Goal: Information Seeking & Learning: Find specific fact

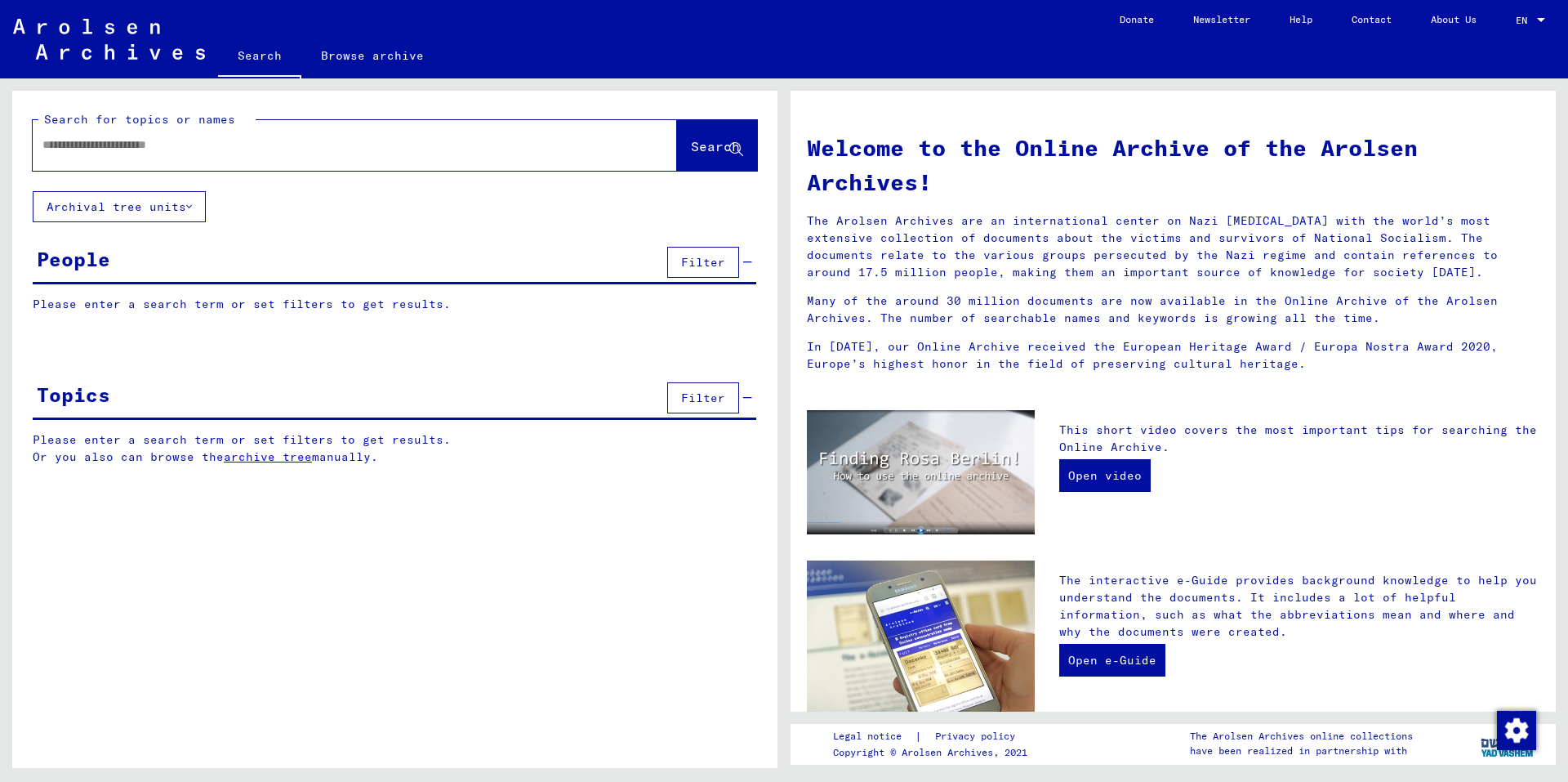
click at [369, 145] on input "text" at bounding box center [335, 145] width 586 height 17
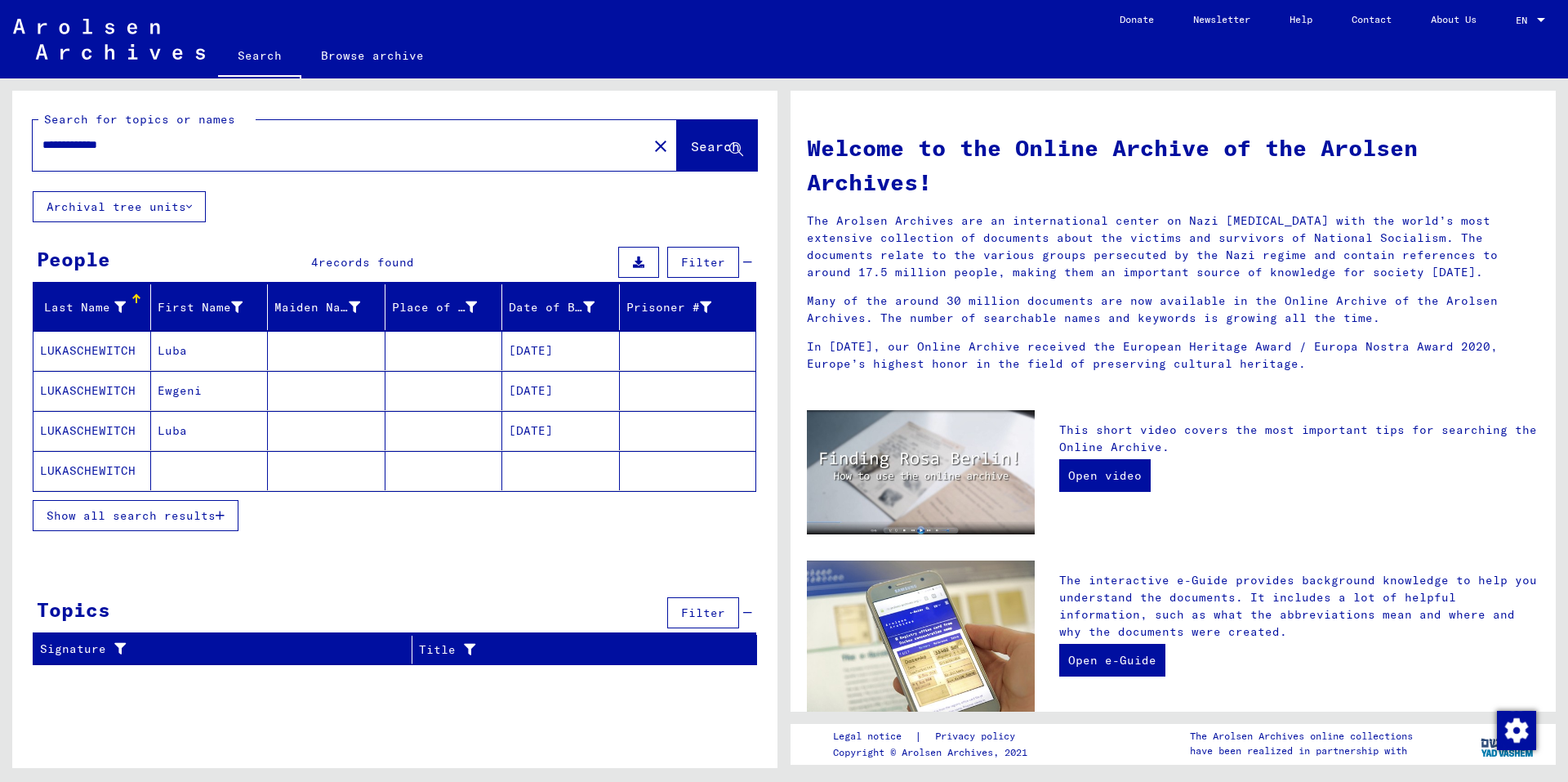
click at [117, 142] on input "**********" at bounding box center [335, 145] width 586 height 17
type input "**********"
click at [694, 146] on span "Search" at bounding box center [715, 146] width 49 height 16
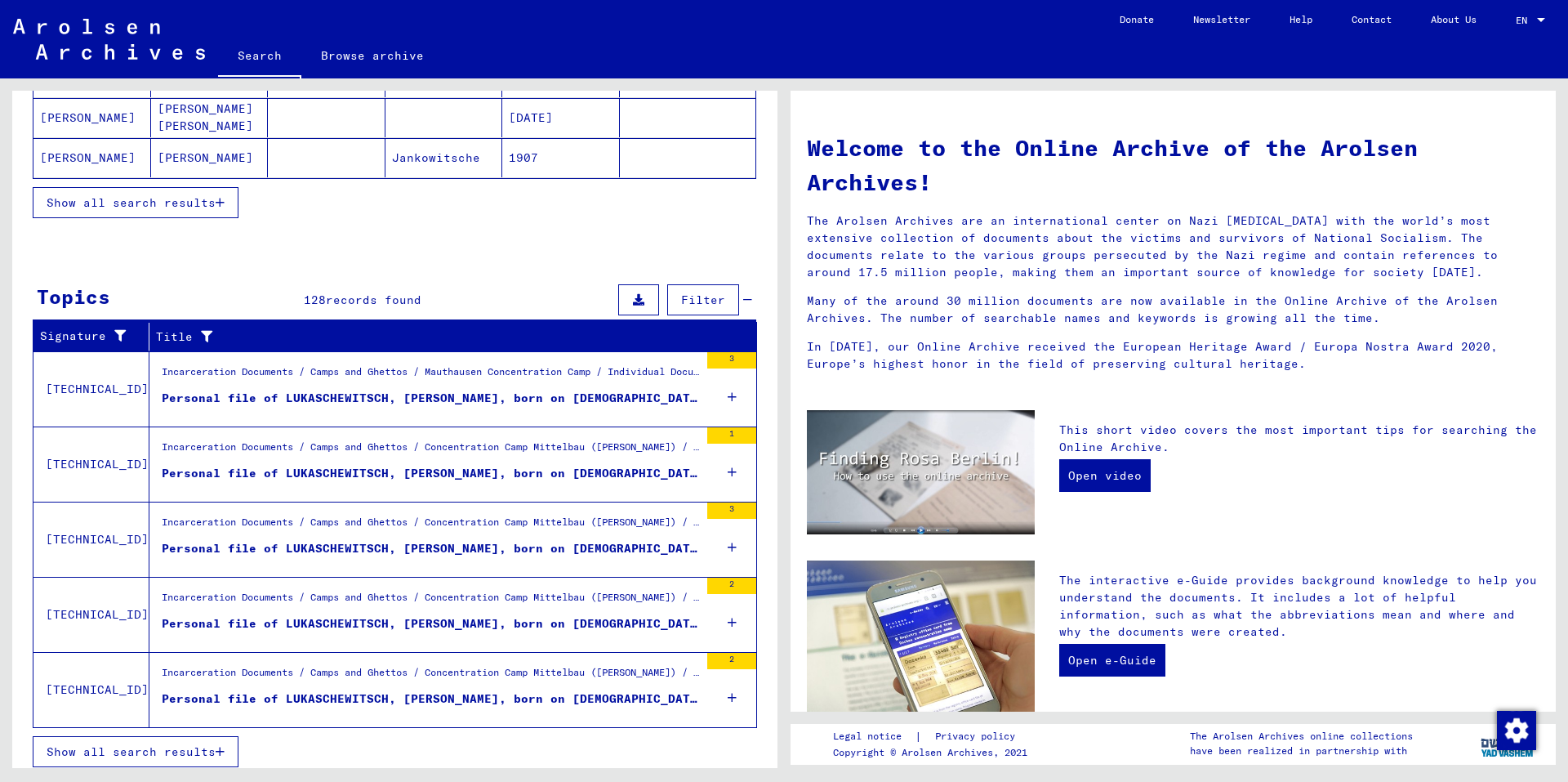
scroll to position [361, 0]
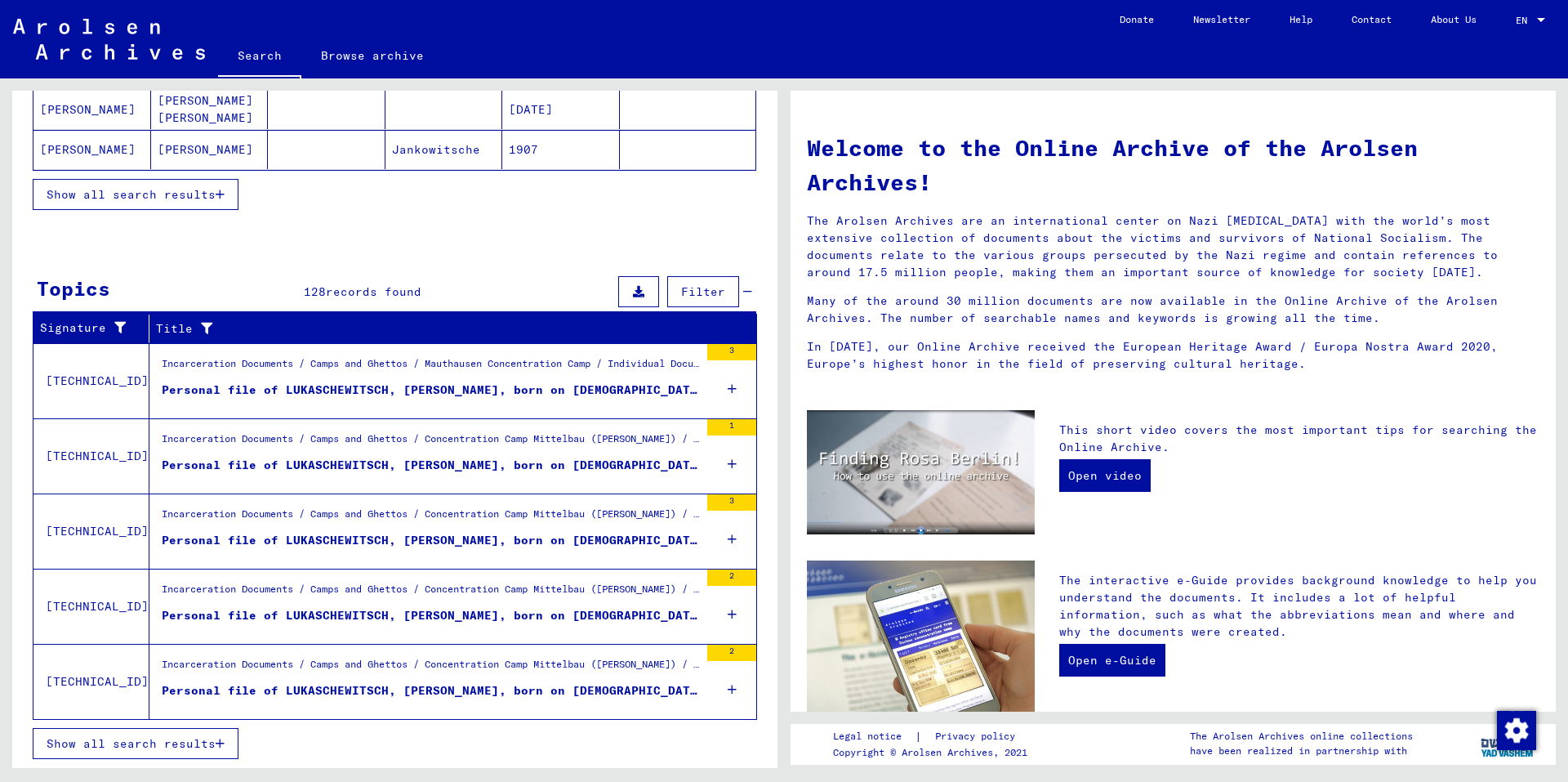
click at [197, 194] on span "Show all search results" at bounding box center [131, 194] width 169 height 15
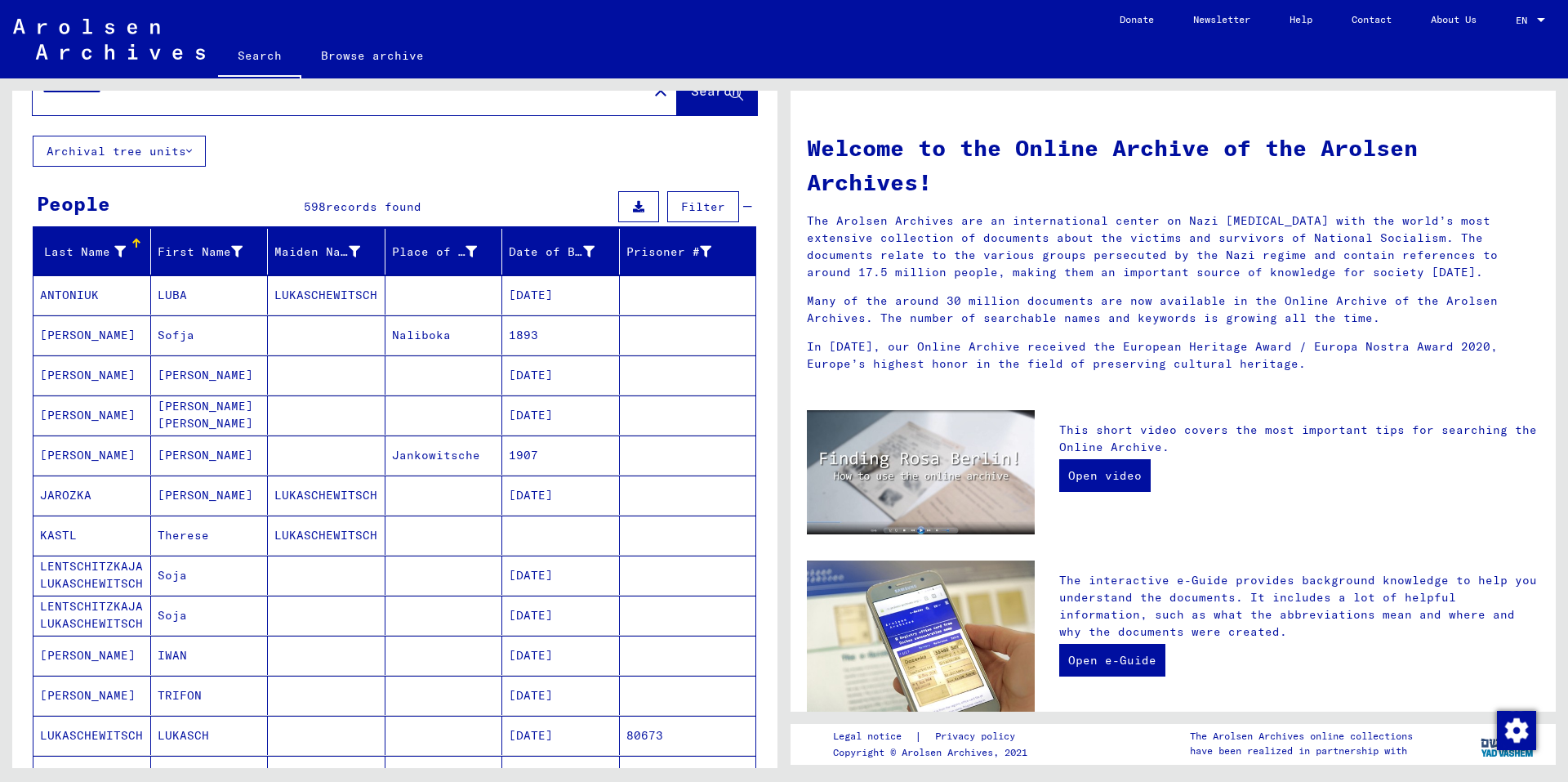
scroll to position [82, 0]
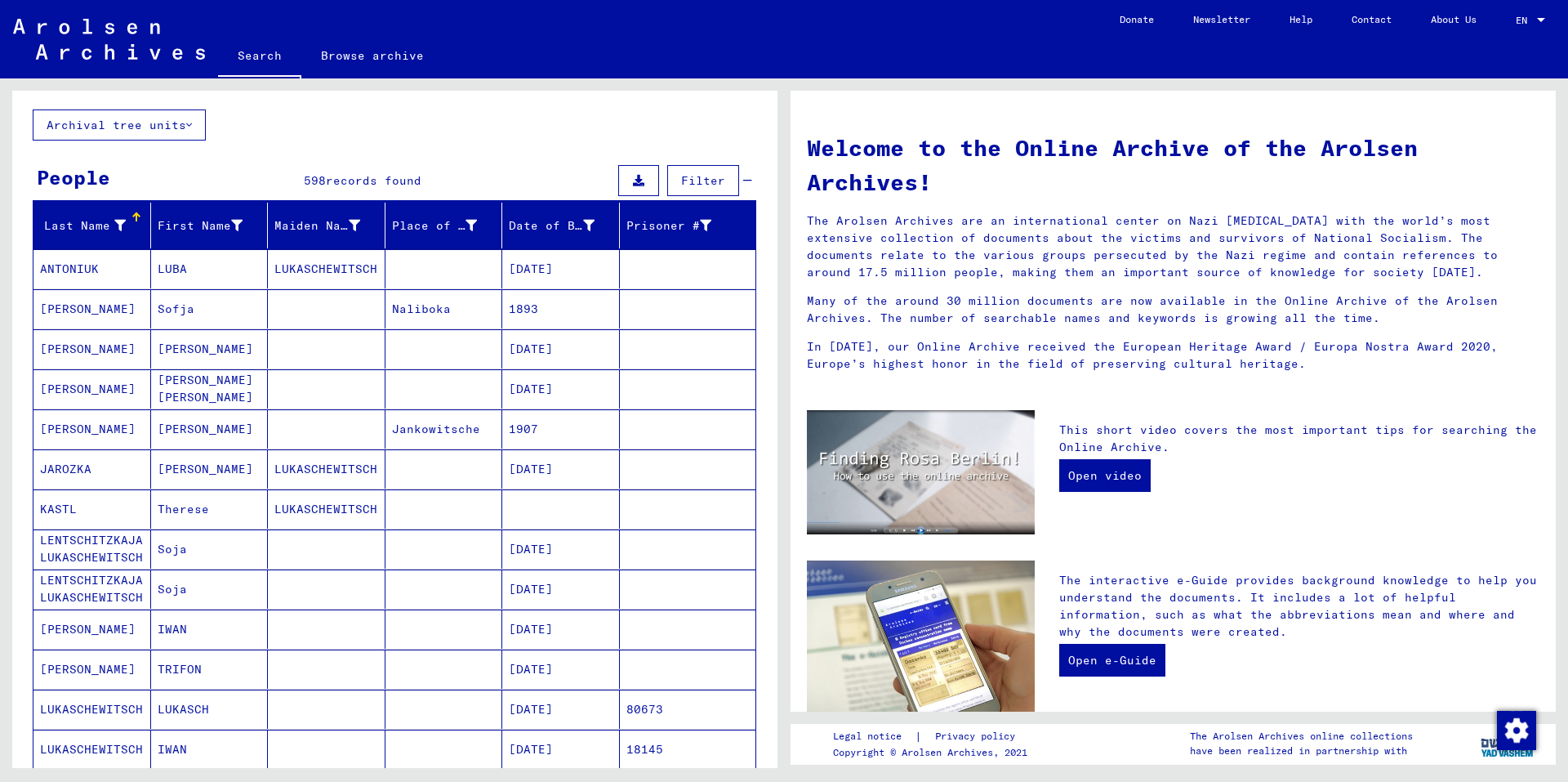
click at [323, 459] on mat-cell "LUKASCHEWITSCH" at bounding box center [327, 468] width 117 height 39
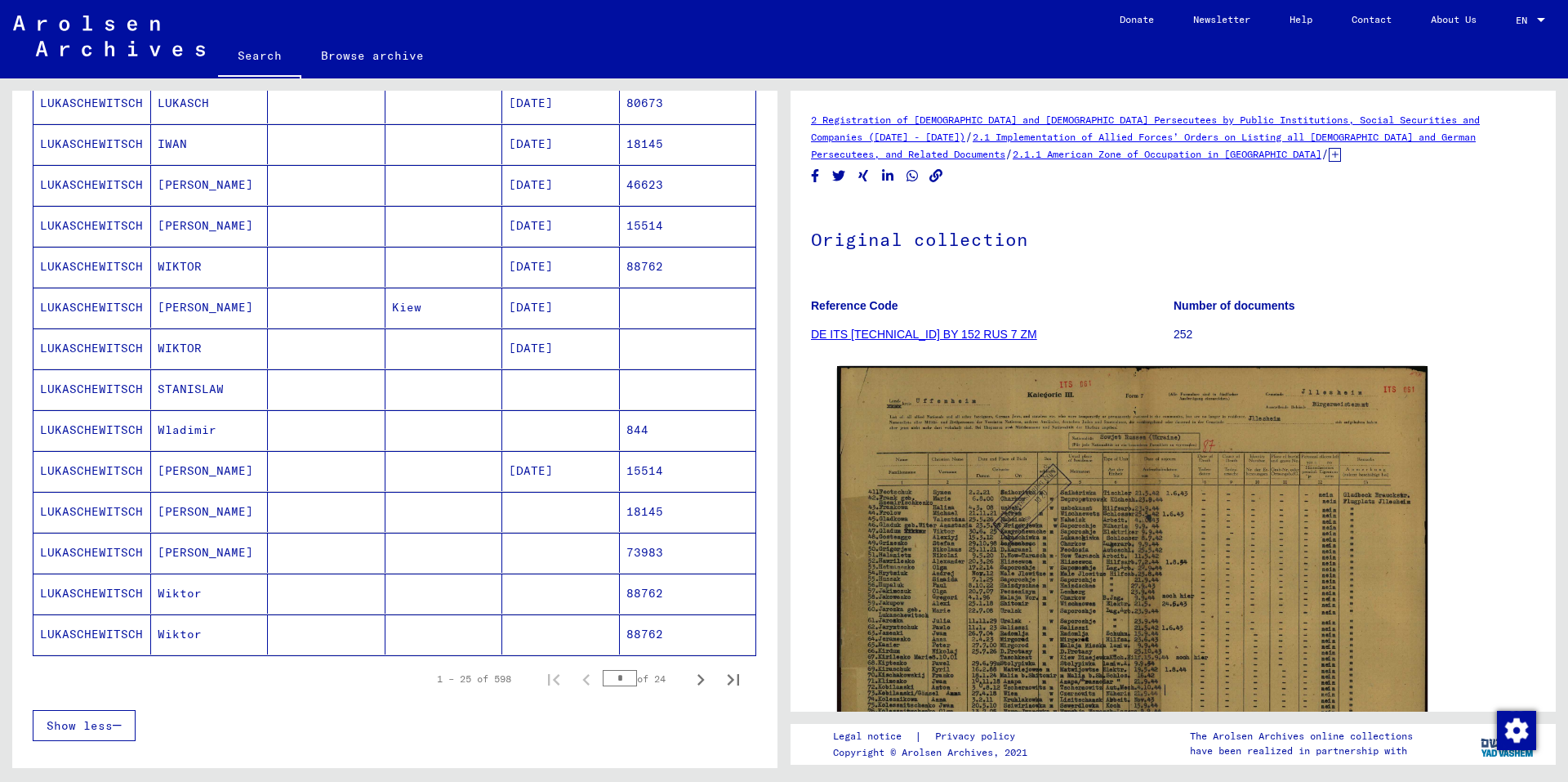
scroll to position [736, 0]
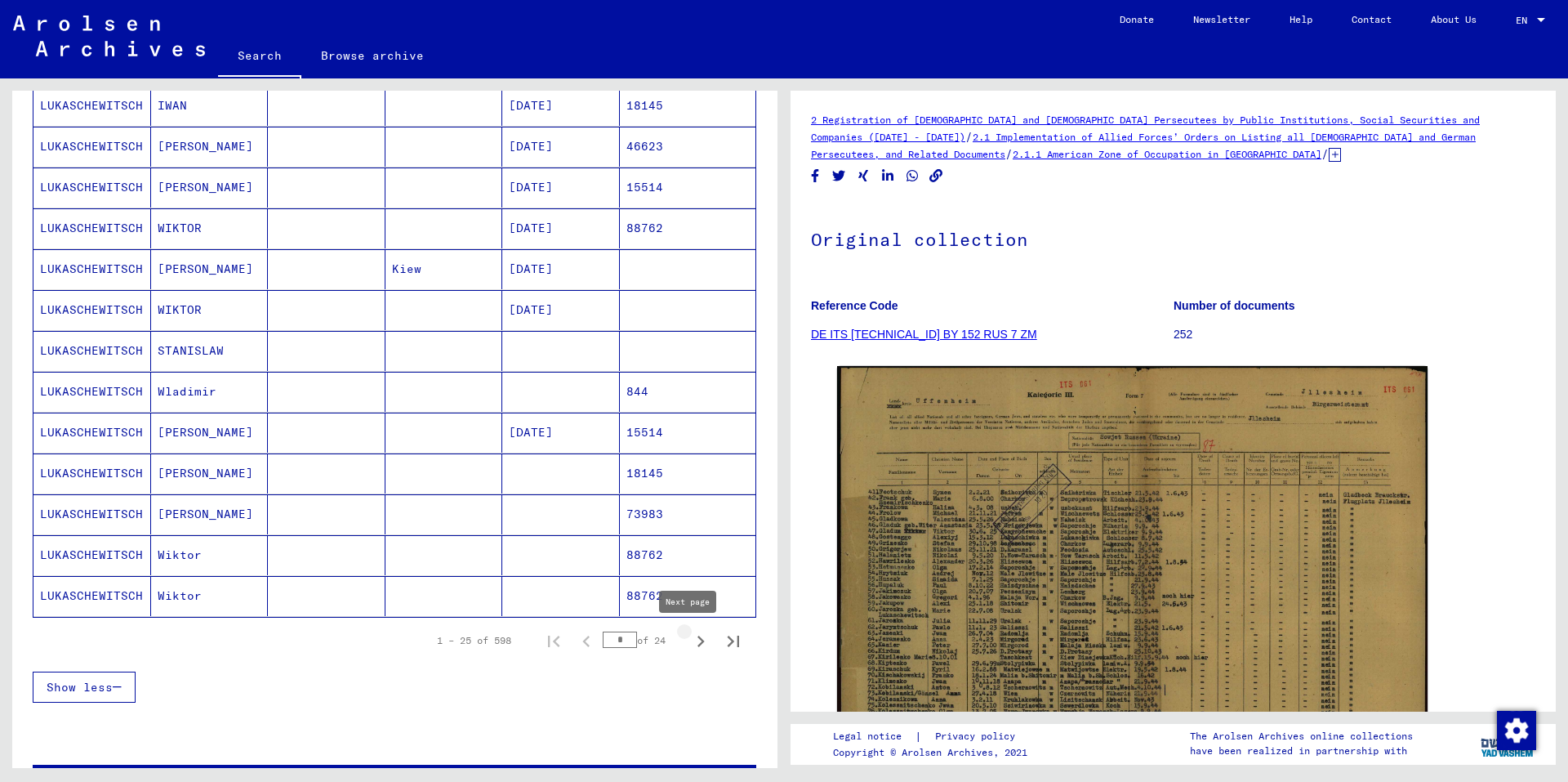
click at [690, 640] on icon "Next page" at bounding box center [701, 642] width 23 height 23
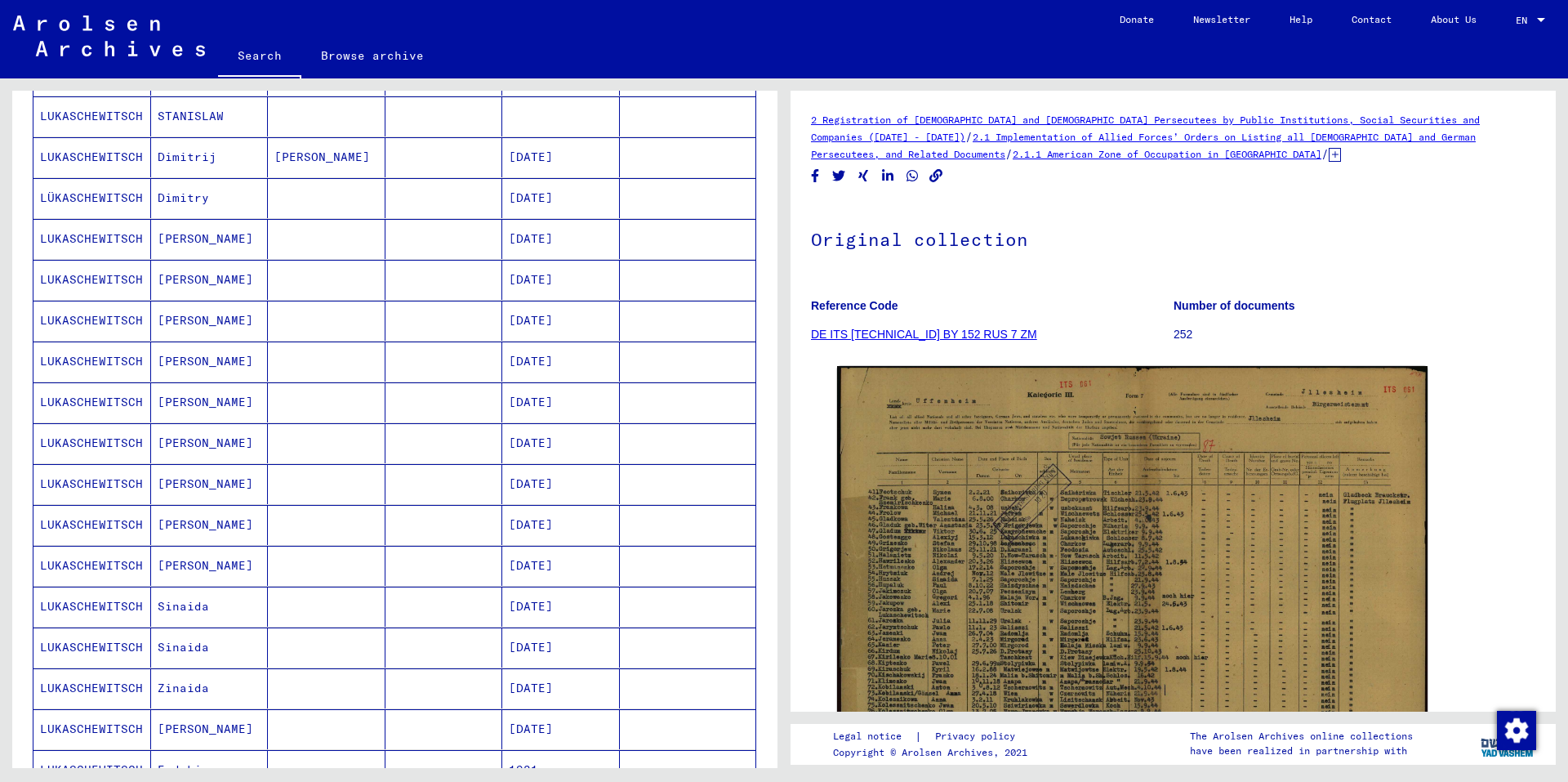
scroll to position [654, 0]
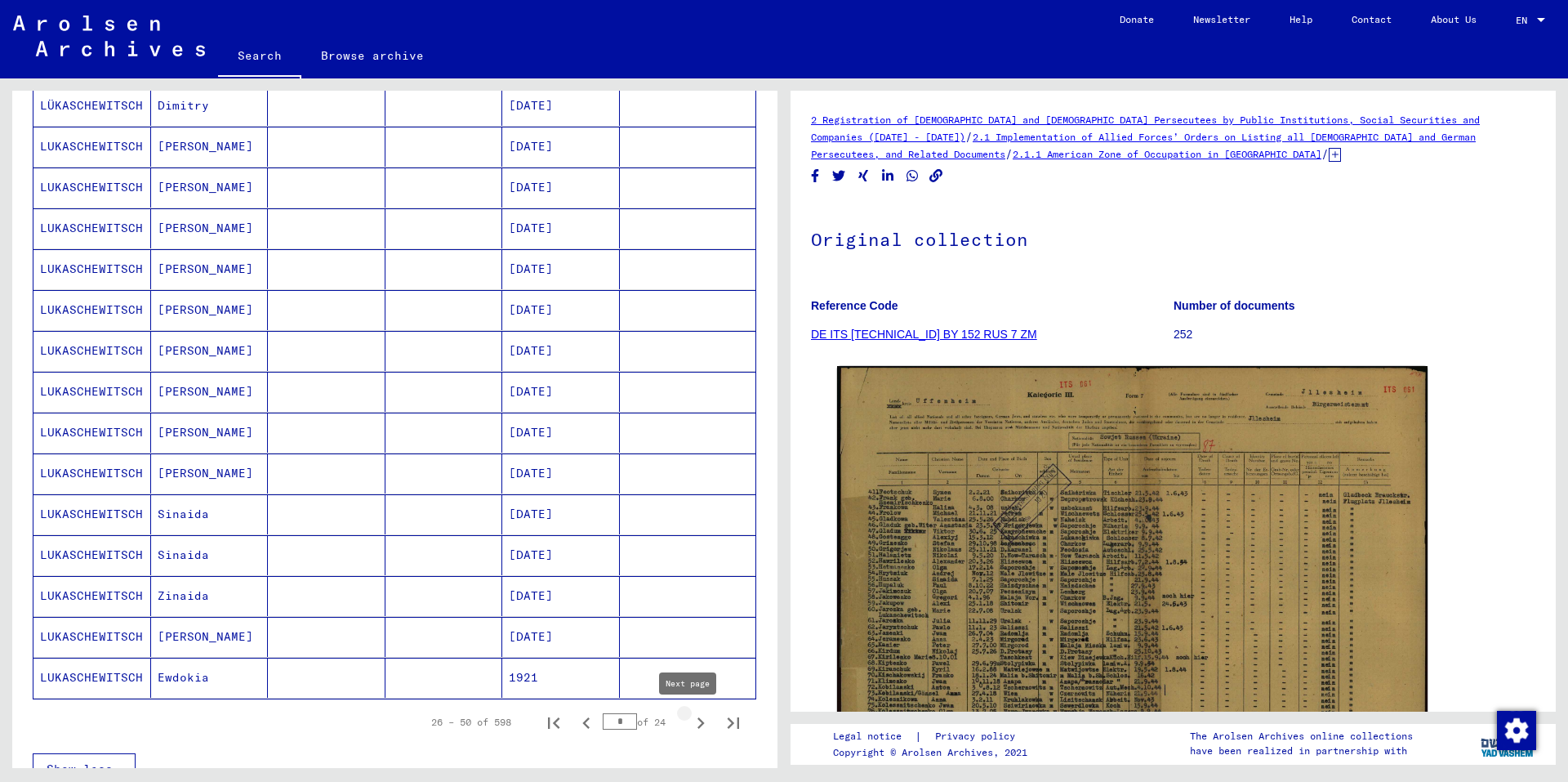
click at [690, 726] on icon "Next page" at bounding box center [701, 723] width 23 height 23
click at [690, 718] on icon "Next page" at bounding box center [701, 723] width 23 height 23
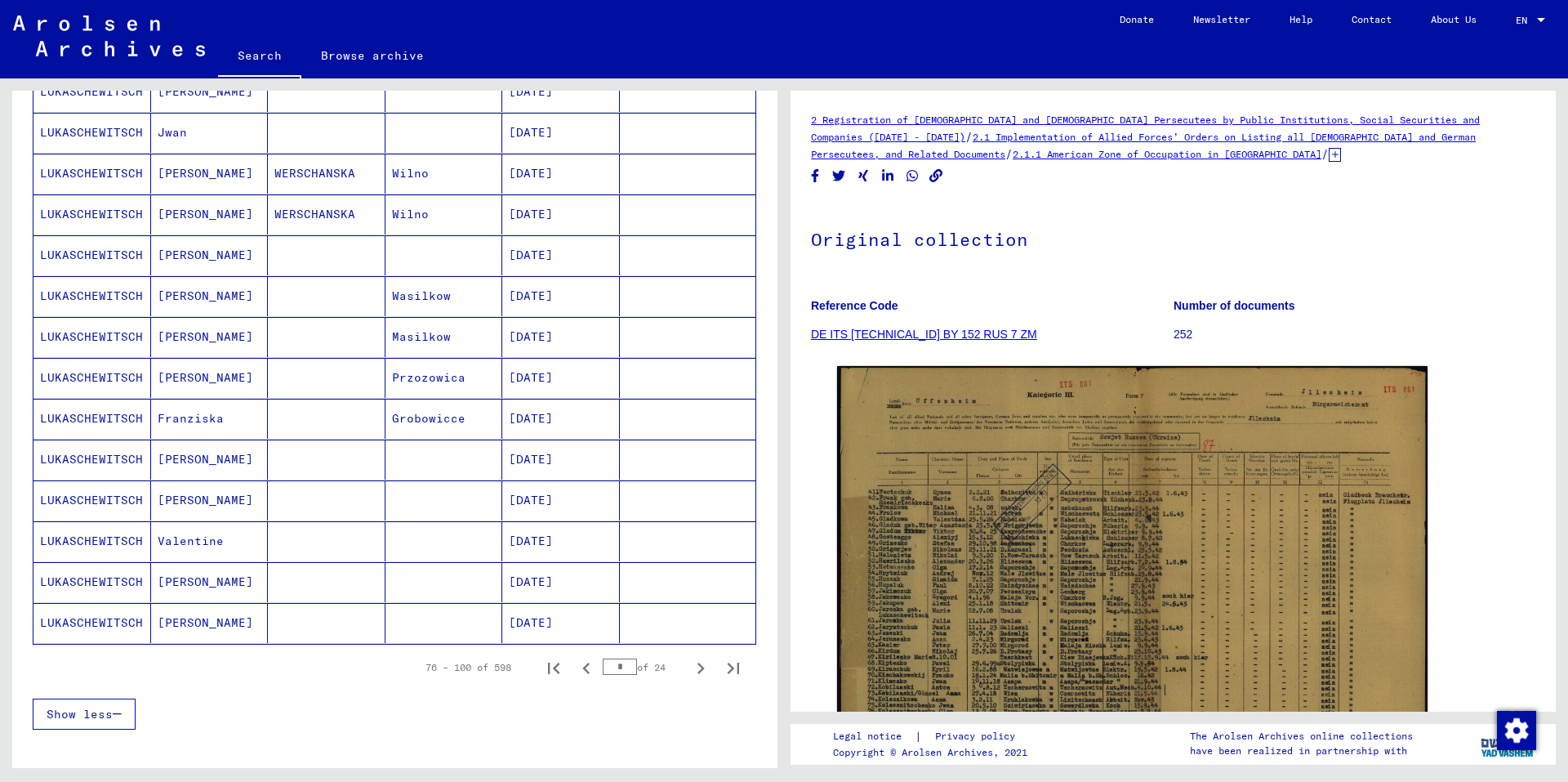
scroll to position [736, 0]
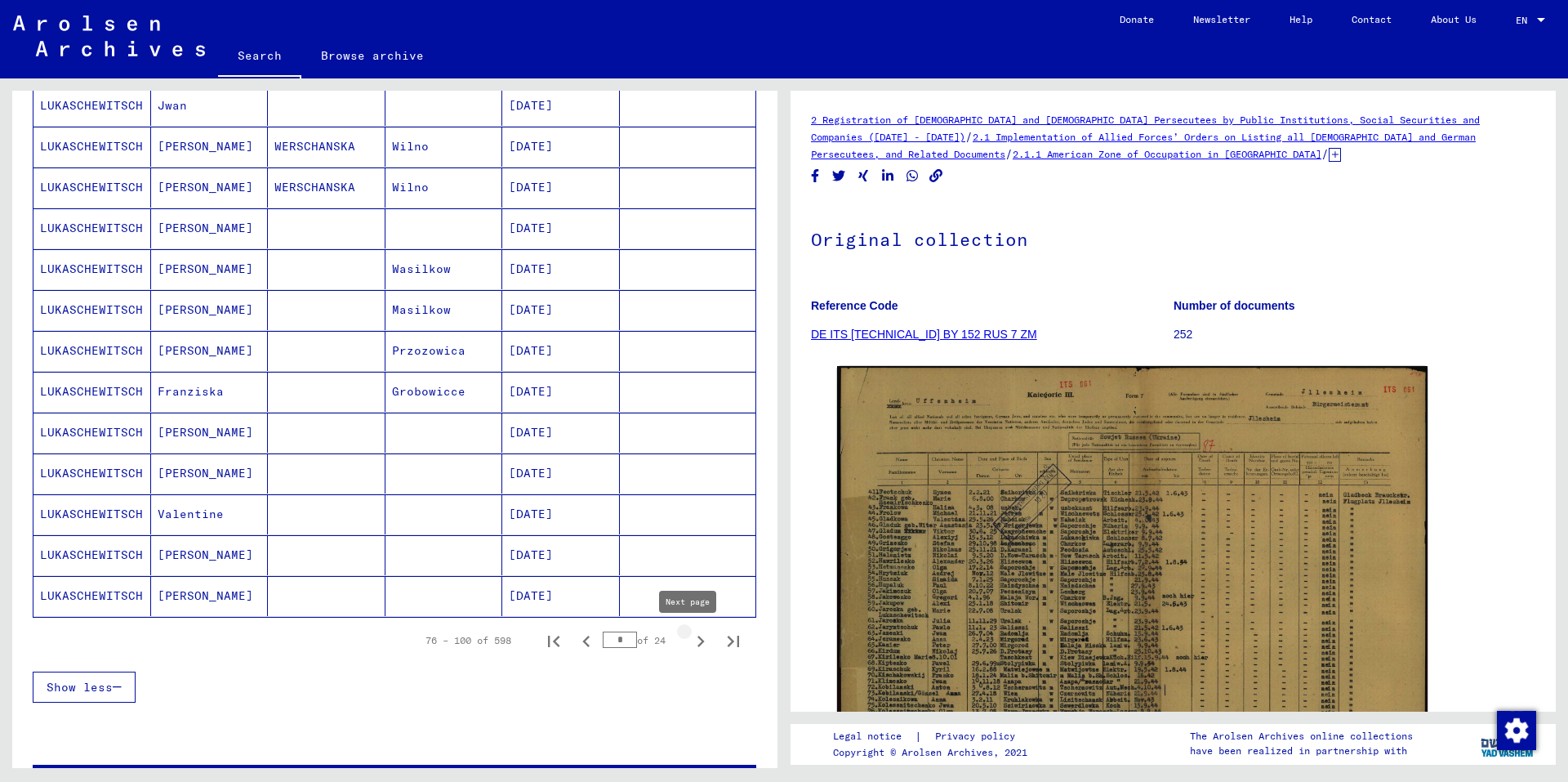
click at [690, 641] on icon "Next page" at bounding box center [701, 642] width 23 height 23
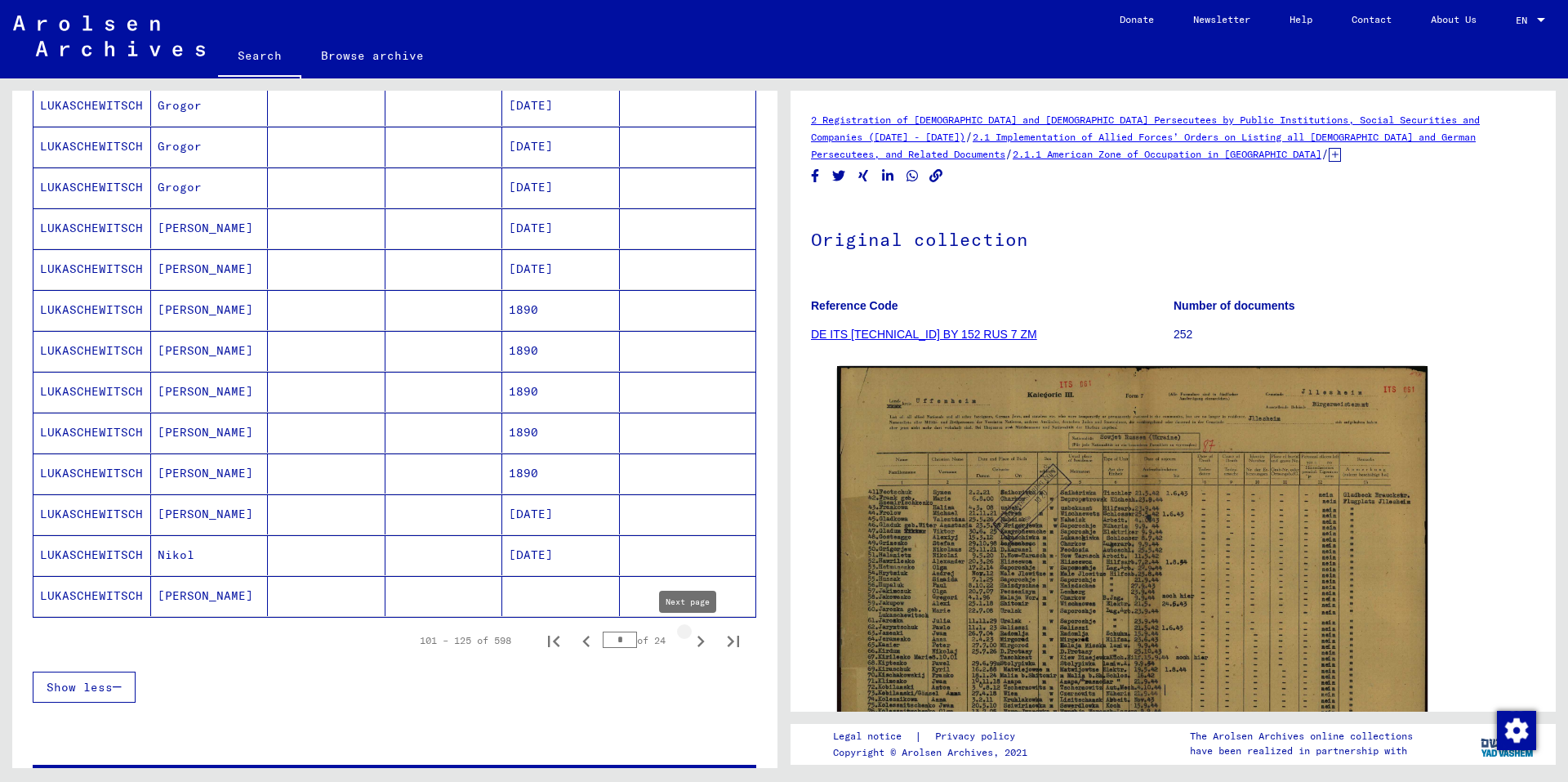
click at [690, 642] on icon "Next page" at bounding box center [701, 642] width 23 height 23
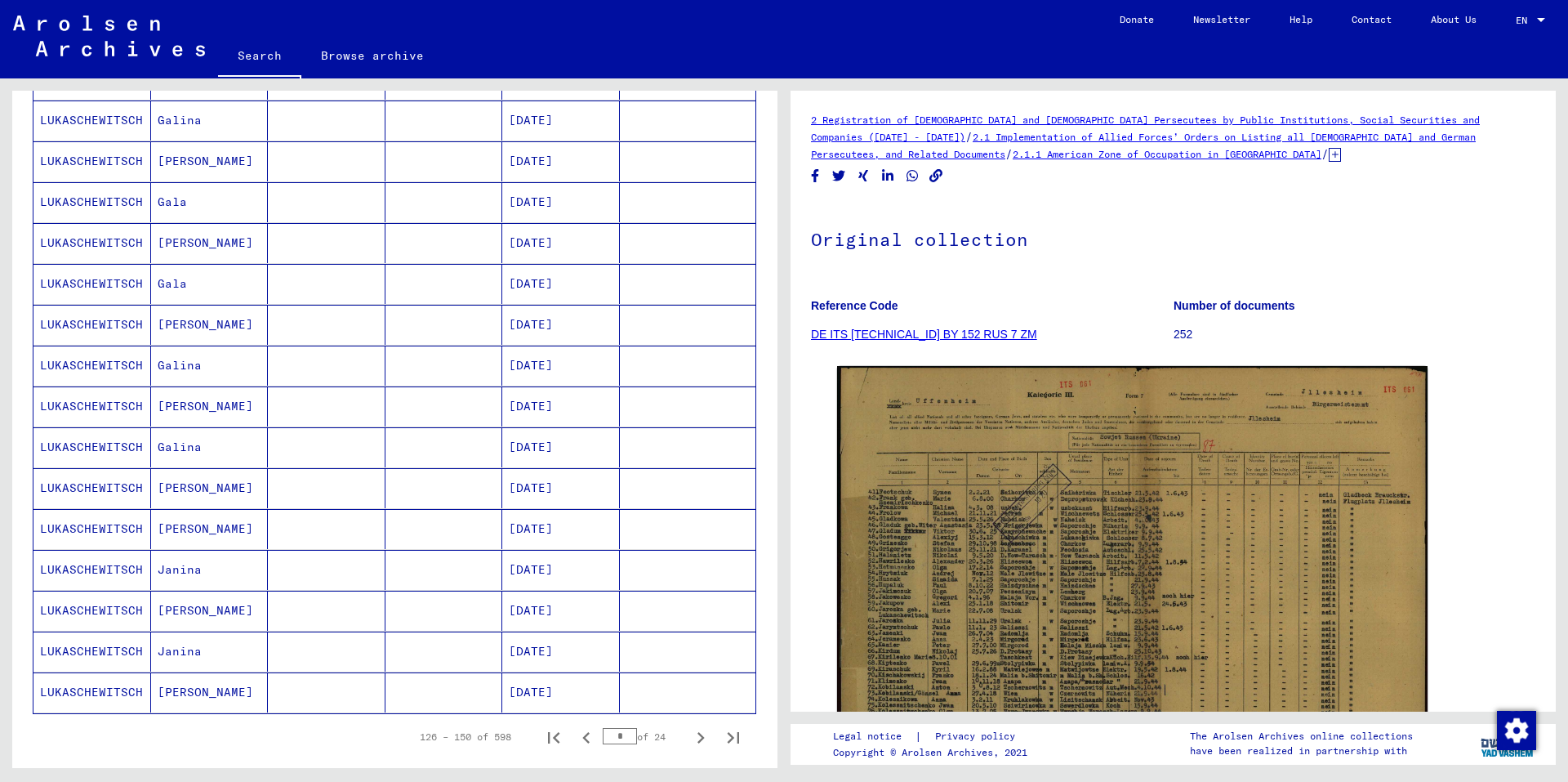
scroll to position [654, 0]
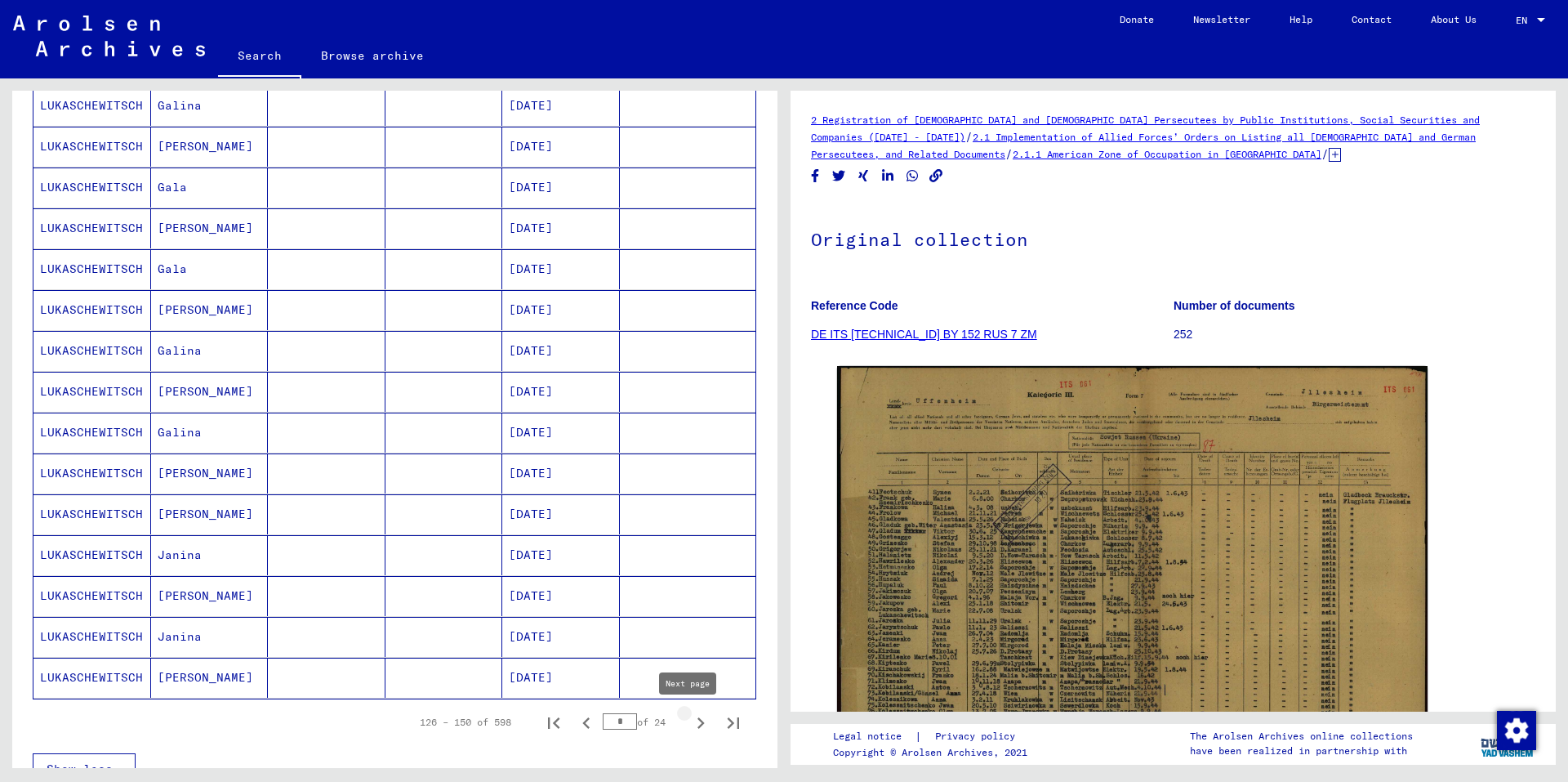
click at [697, 721] on icon "Next page" at bounding box center [701, 723] width 8 height 11
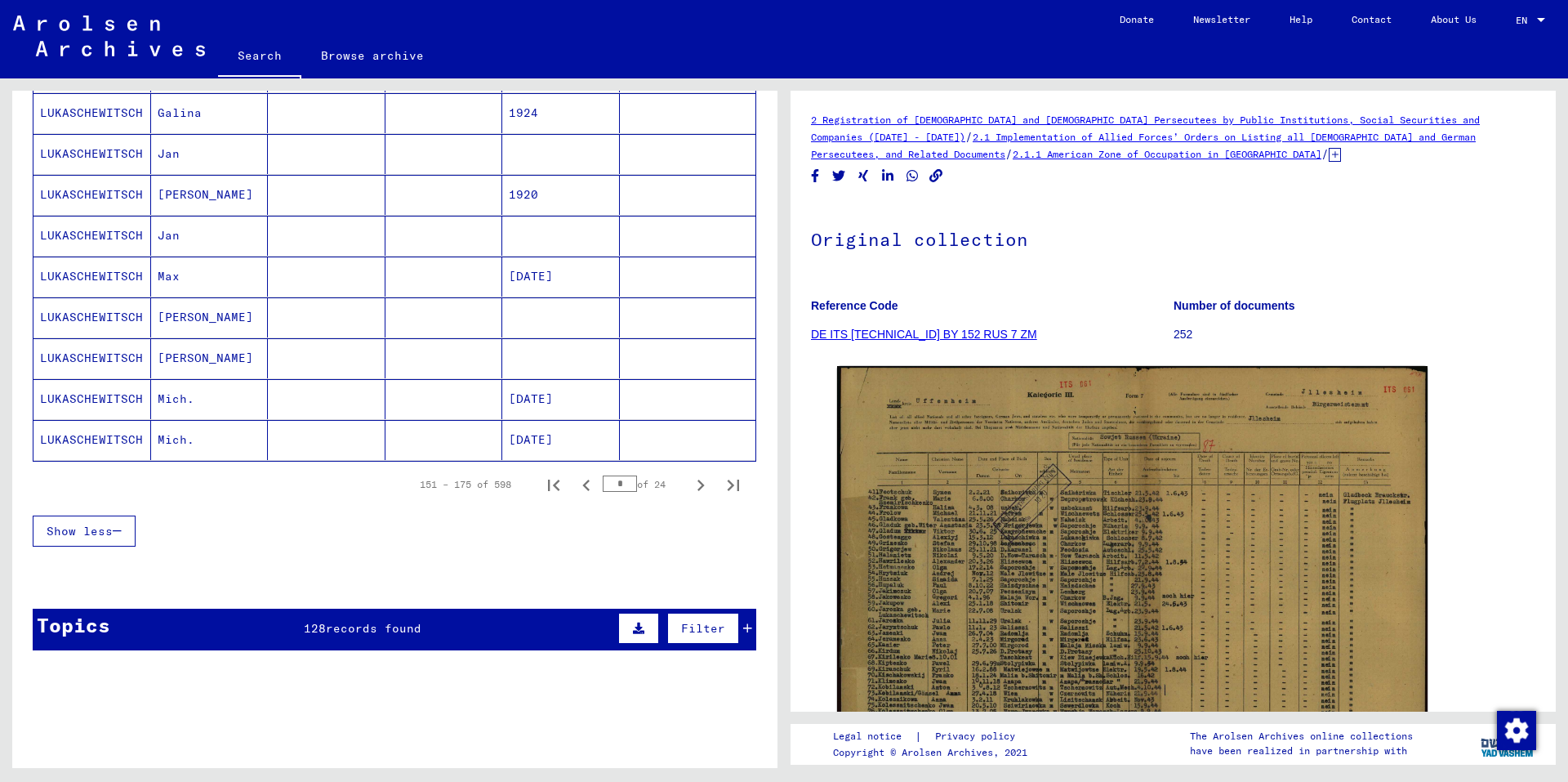
scroll to position [899, 0]
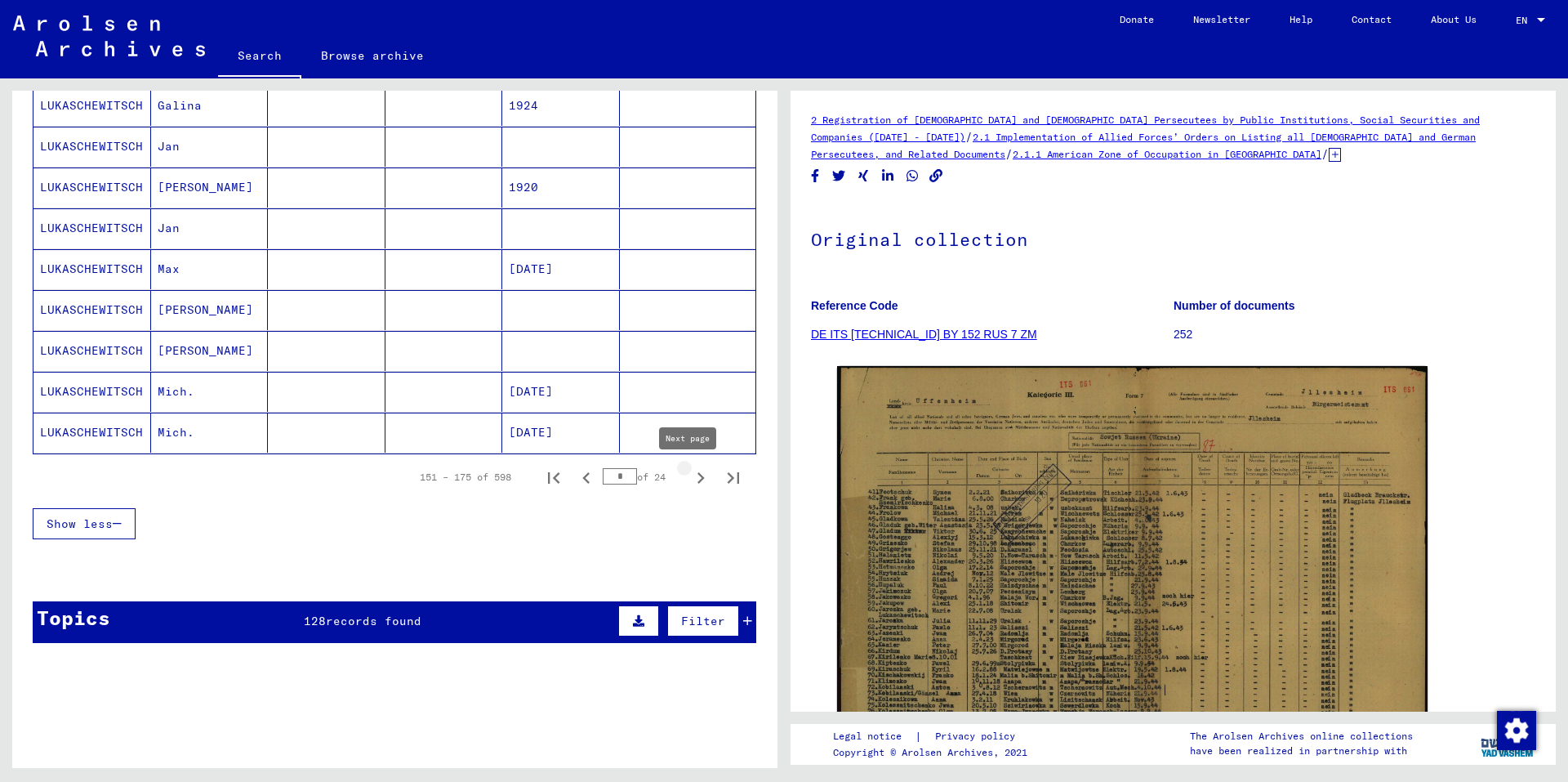
click at [690, 478] on icon "Next page" at bounding box center [701, 478] width 23 height 23
type input "*"
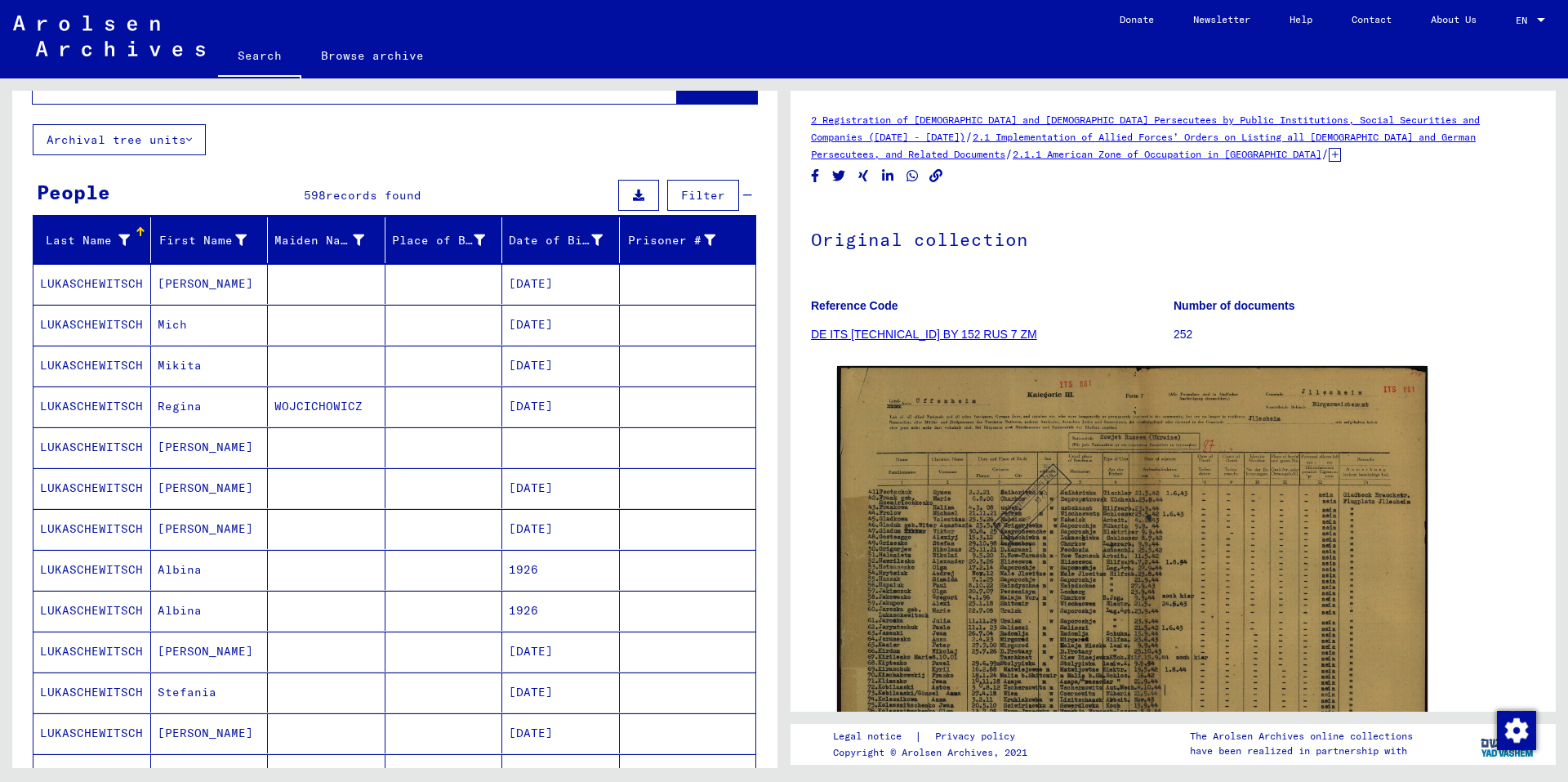
scroll to position [0, 0]
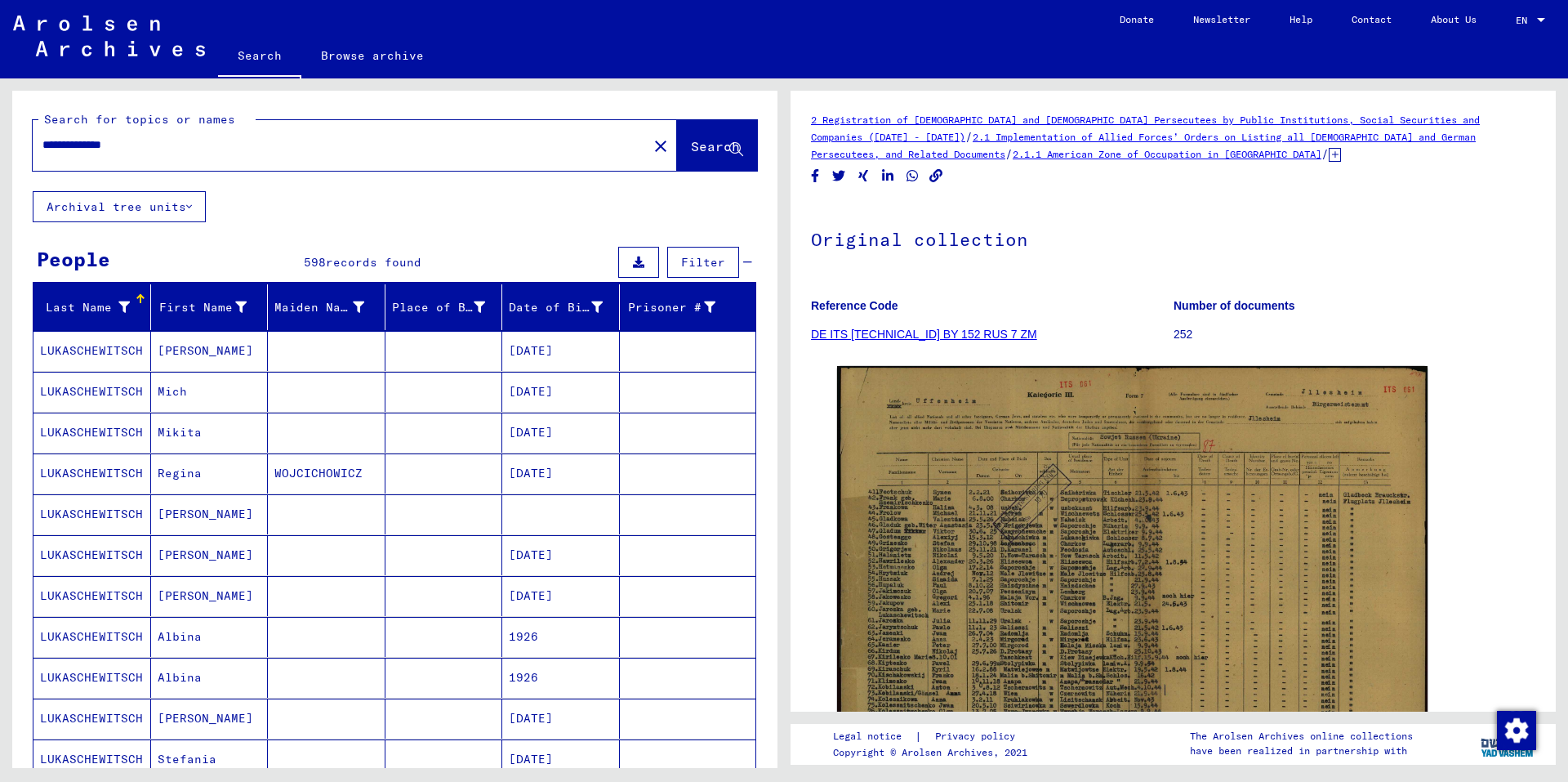
drag, startPoint x: 241, startPoint y: 145, endPoint x: 9, endPoint y: 139, distance: 232.1
click at [9, 139] on div "**********" at bounding box center [392, 424] width 784 height 690
type input "**********"
click at [694, 150] on span "Search" at bounding box center [715, 146] width 49 height 16
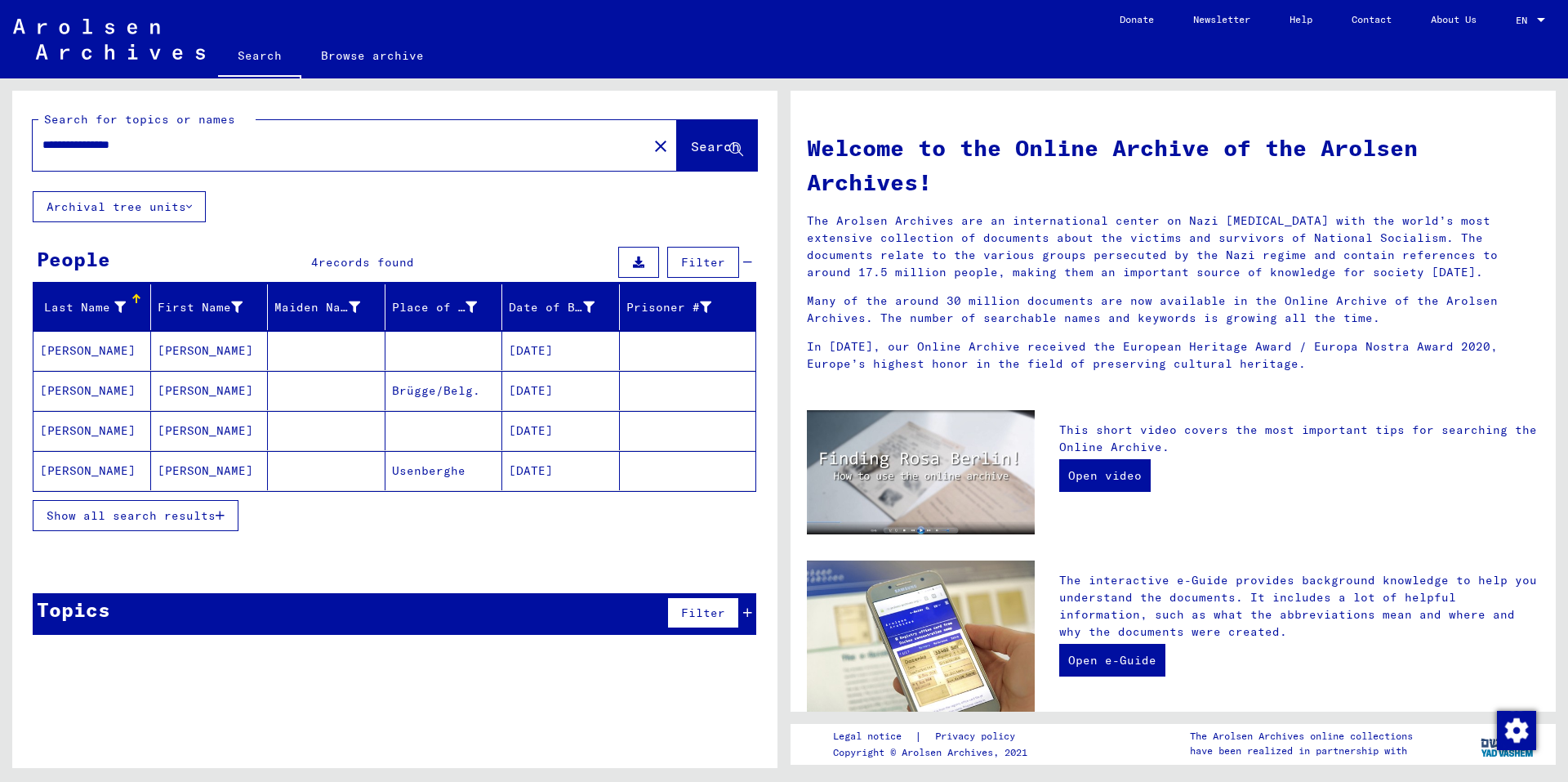
click at [605, 347] on mat-cell "[DATE]" at bounding box center [561, 350] width 117 height 39
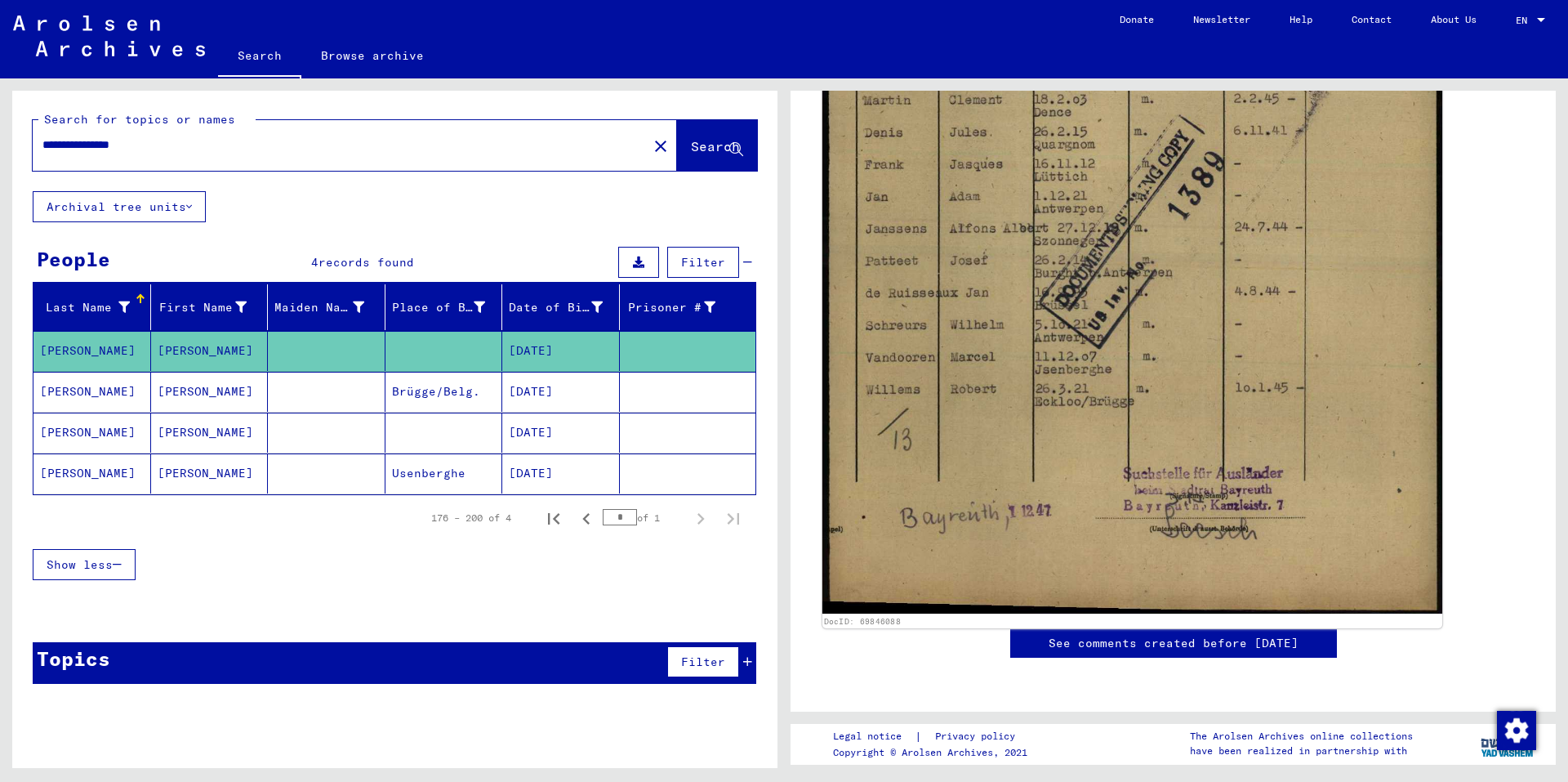
scroll to position [817, 0]
click at [1164, 173] on img at bounding box center [1132, 159] width 620 height 909
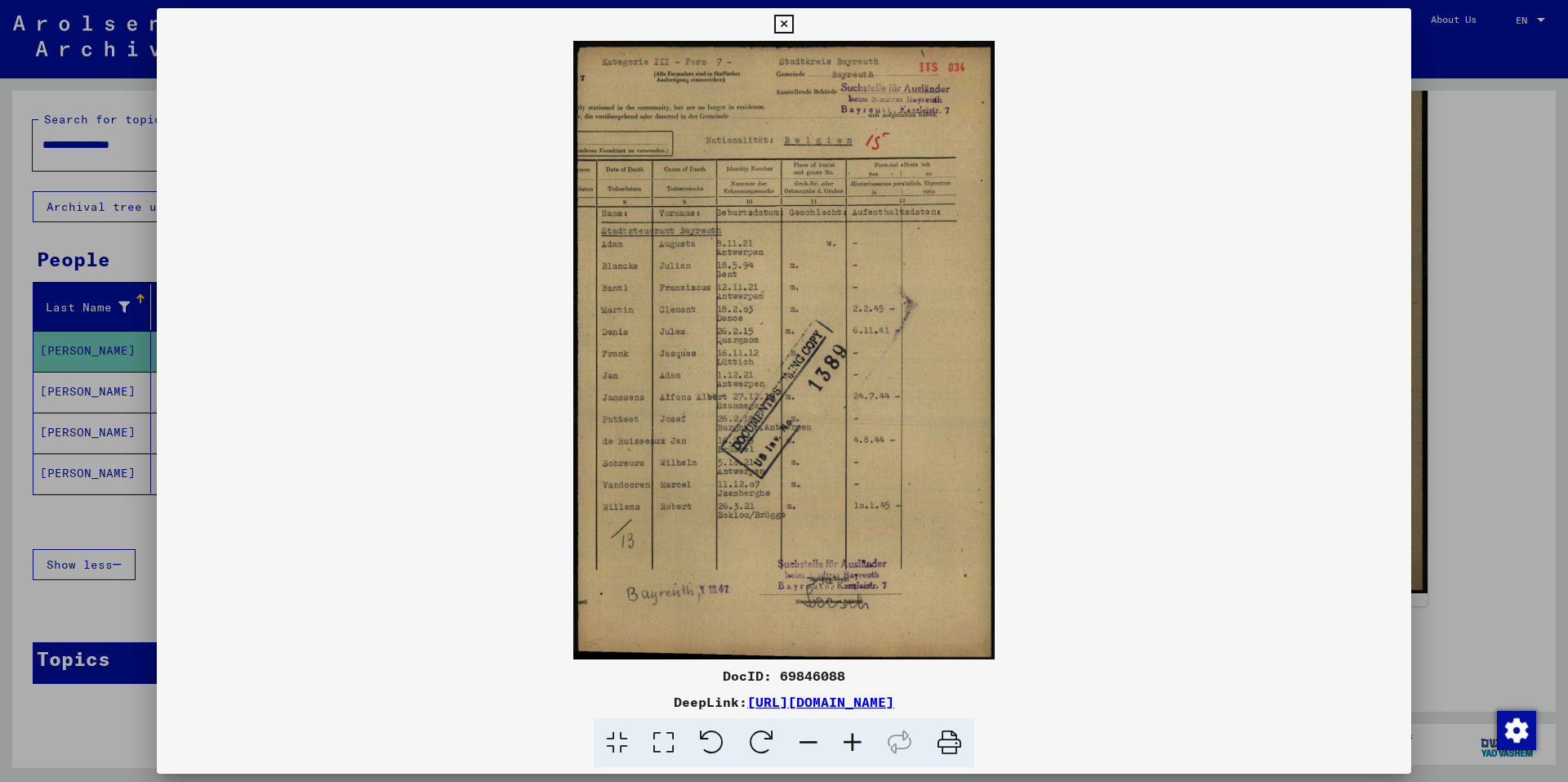
drag, startPoint x: 1102, startPoint y: 701, endPoint x: 576, endPoint y: 695, distance: 526.0
click at [576, 695] on div "DeepLink: [URL][DOMAIN_NAME]" at bounding box center [784, 701] width 1254 height 20
copy link "[URL][DOMAIN_NAME]"
click at [792, 22] on icon at bounding box center [784, 25] width 19 height 20
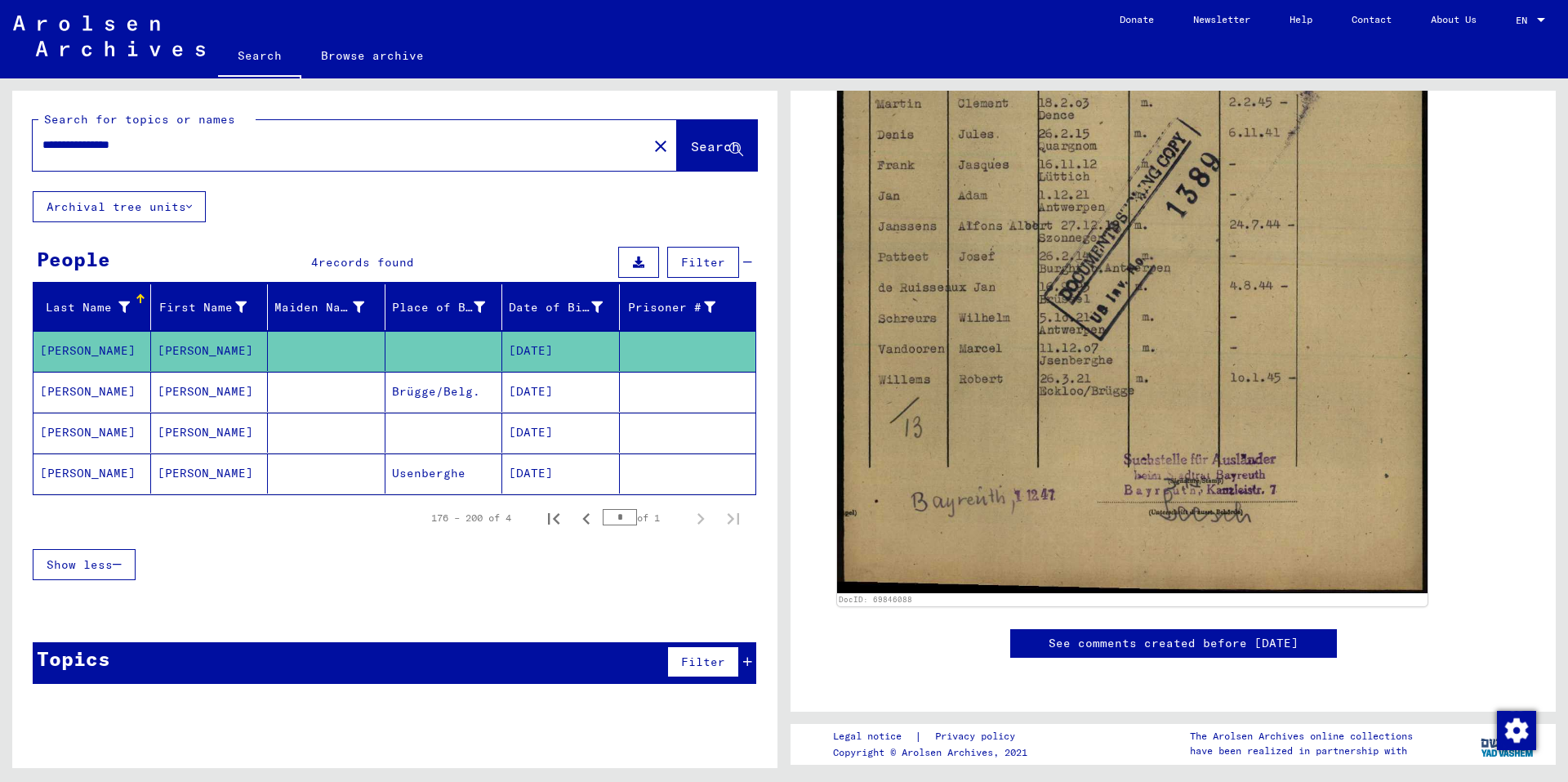
click at [513, 477] on mat-cell "[DATE]" at bounding box center [561, 473] width 117 height 40
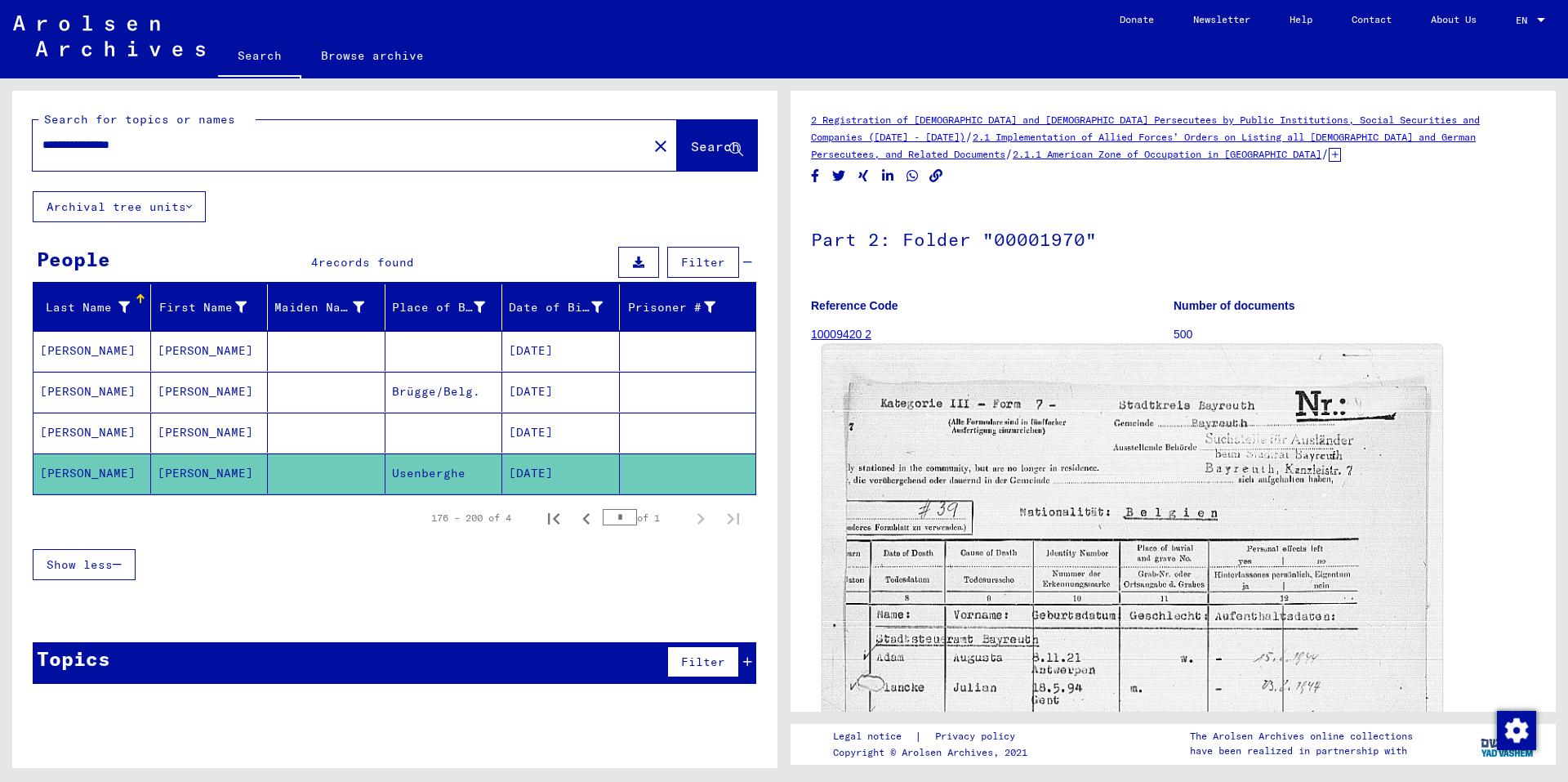
click at [1059, 459] on img at bounding box center [1132, 790] width 620 height 890
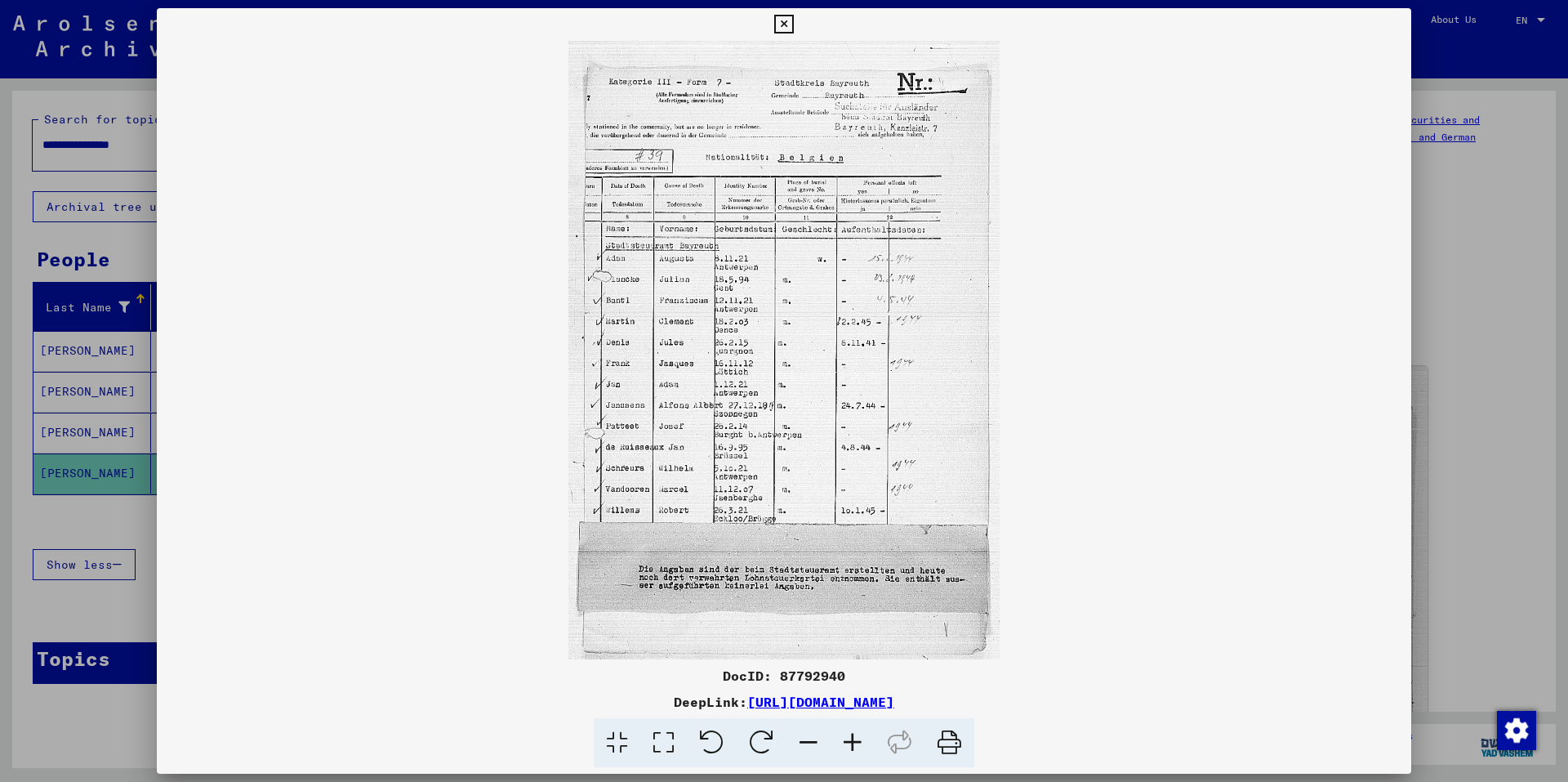
drag, startPoint x: 1085, startPoint y: 702, endPoint x: 578, endPoint y: 700, distance: 507.0
click at [578, 700] on div "DeepLink: [URL][DOMAIN_NAME]" at bounding box center [784, 701] width 1254 height 20
copy link "[URL][DOMAIN_NAME]"
drag, startPoint x: 778, startPoint y: 24, endPoint x: 747, endPoint y: 18, distance: 31.6
click at [778, 23] on icon at bounding box center [784, 25] width 19 height 20
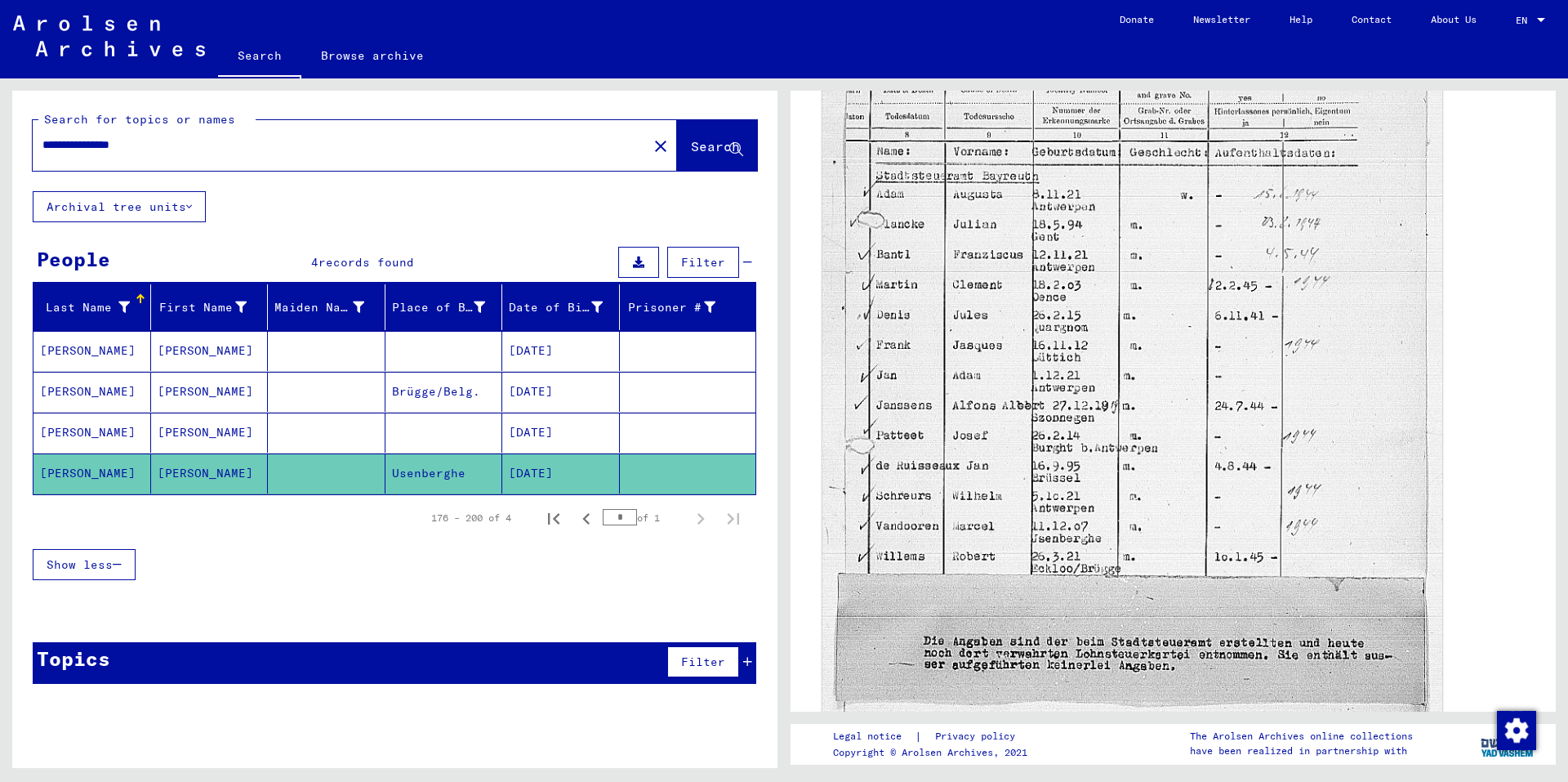
scroll to position [490, 0]
